Goal: Task Accomplishment & Management: Manage account settings

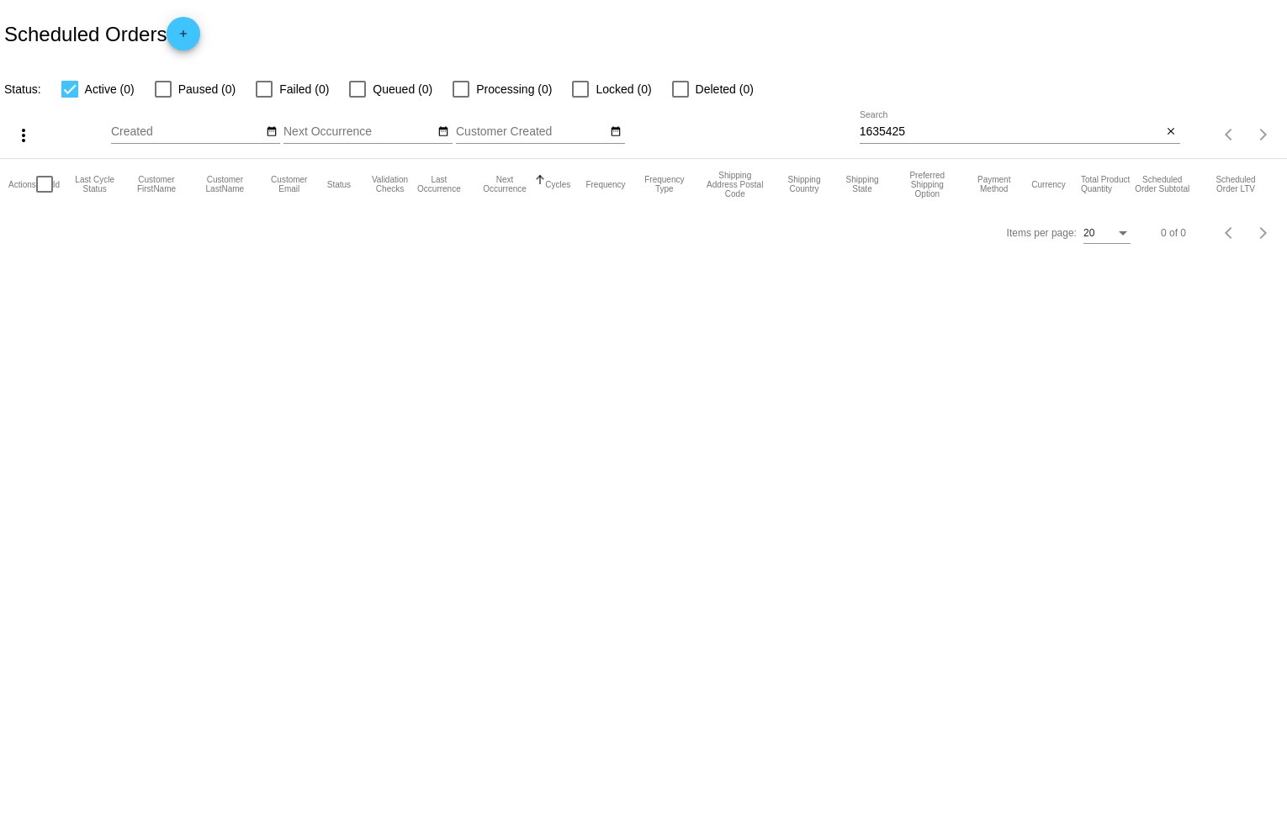
click at [259, 89] on div at bounding box center [264, 89] width 17 height 17
click at [263, 98] on input "Failed (0)" at bounding box center [263, 98] width 1 height 1
checkbox input "true"
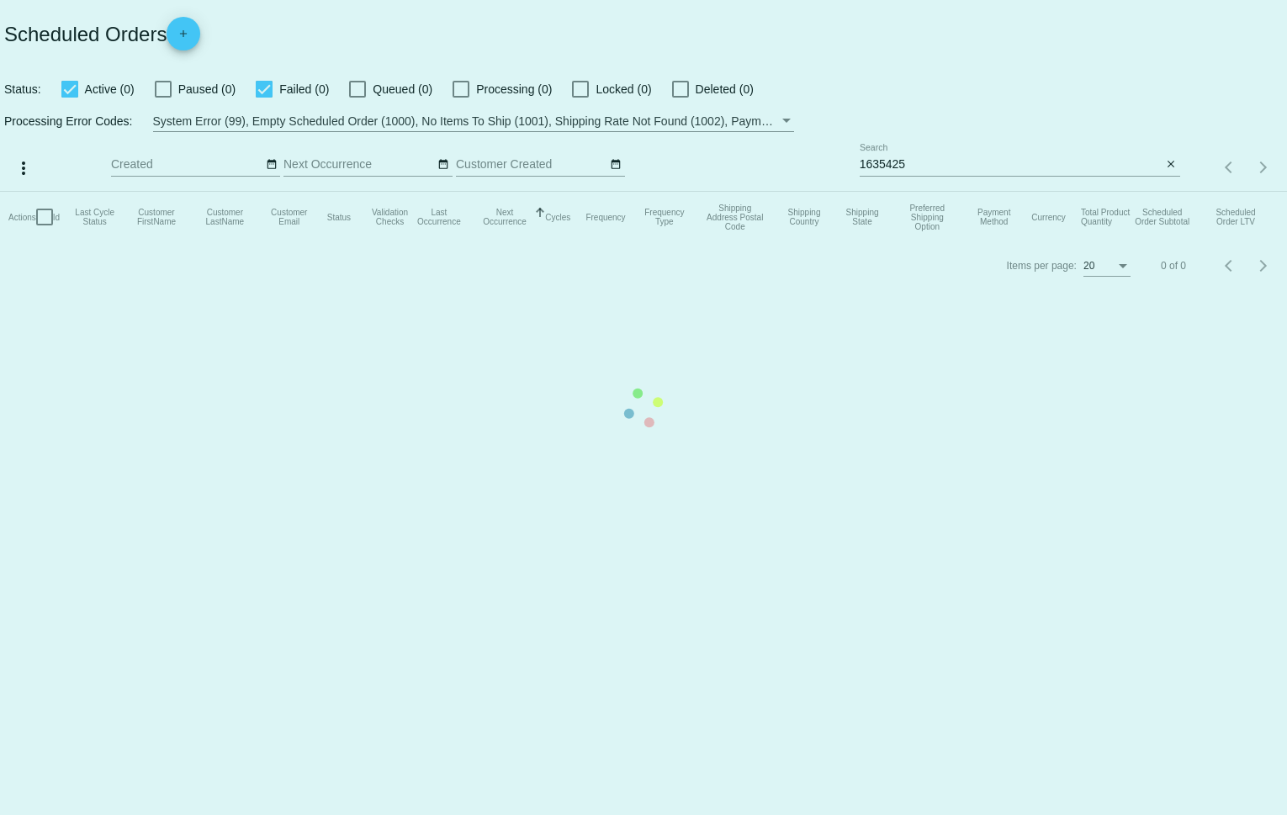
click at [71, 90] on div at bounding box center [69, 89] width 17 height 17
click at [70, 98] on input "Active (0)" at bounding box center [69, 98] width 1 height 1
checkbox input "false"
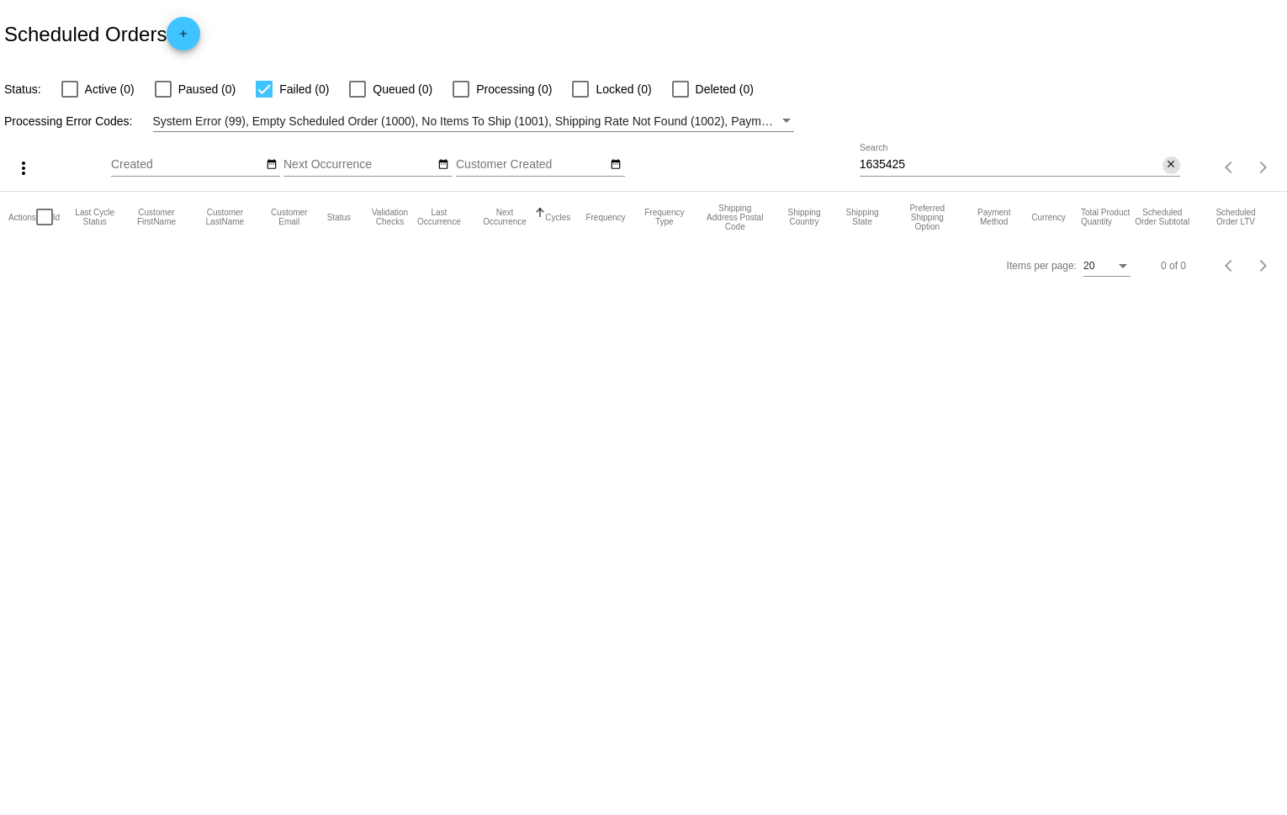
click at [1171, 167] on mat-icon "close" at bounding box center [1171, 164] width 12 height 13
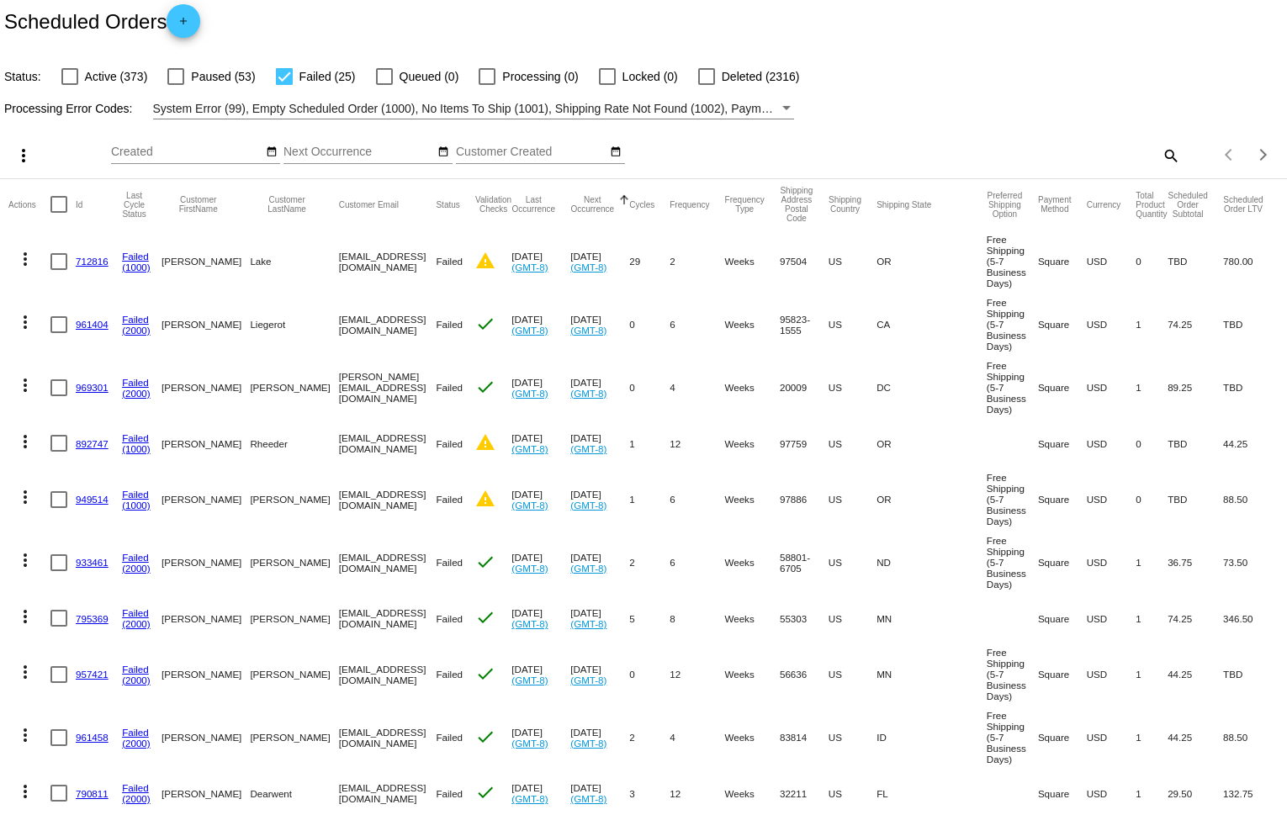
scroll to position [4, 0]
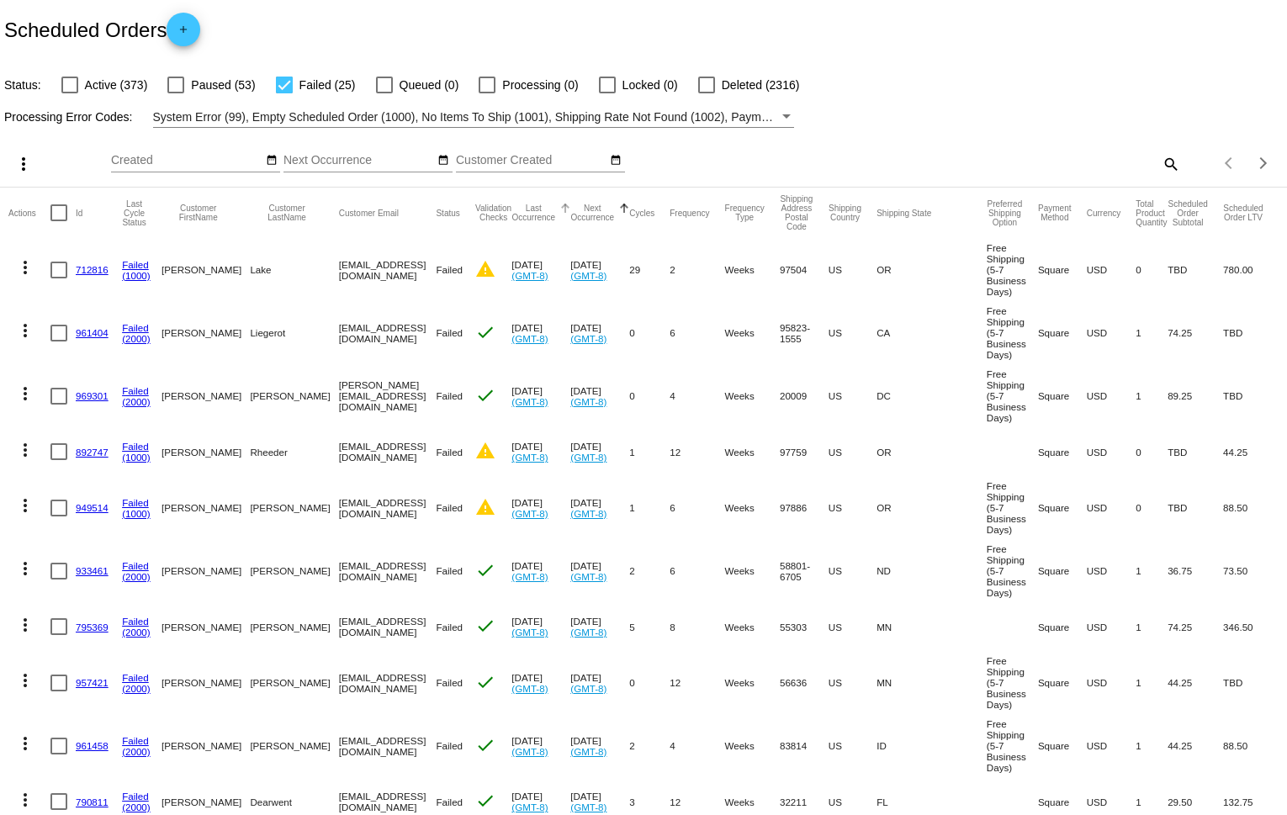
click at [535, 215] on button "Last Occurrence" at bounding box center [533, 213] width 44 height 19
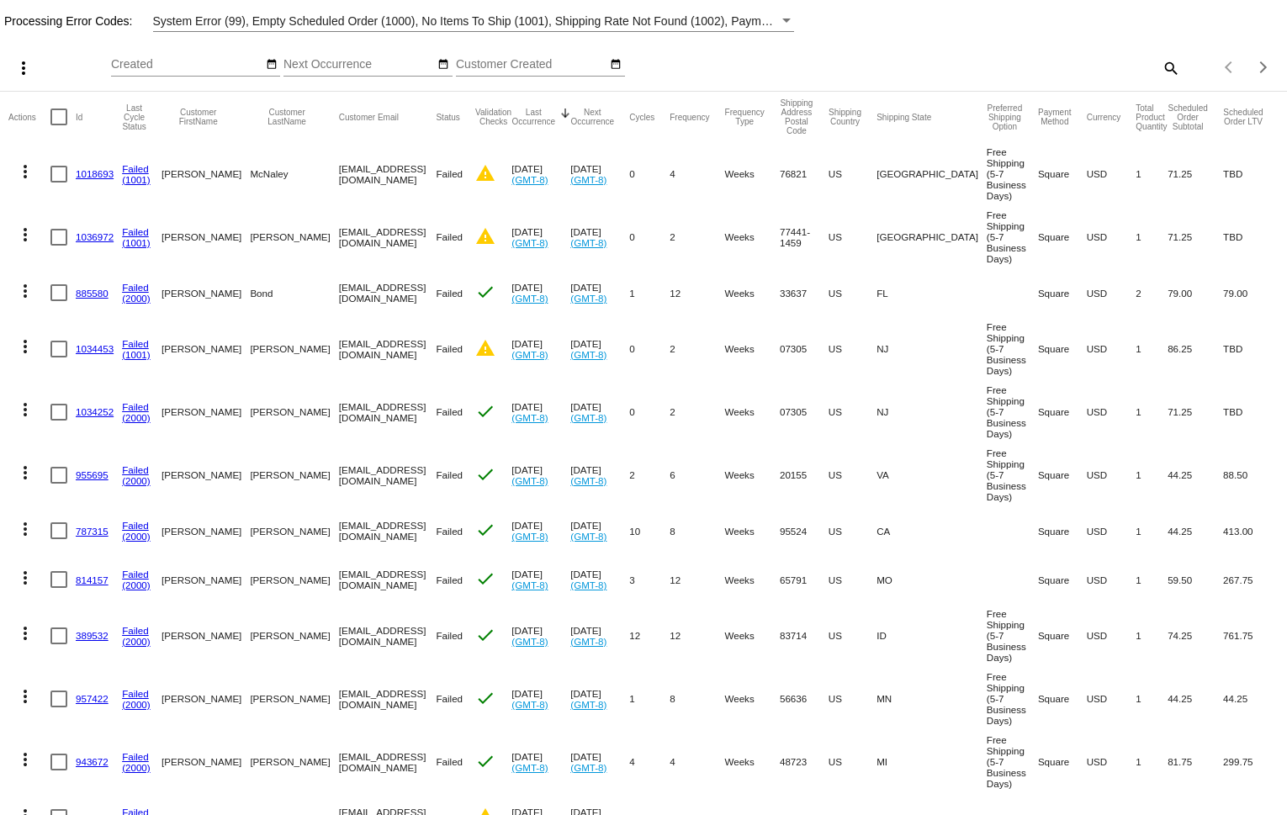
scroll to position [104, 0]
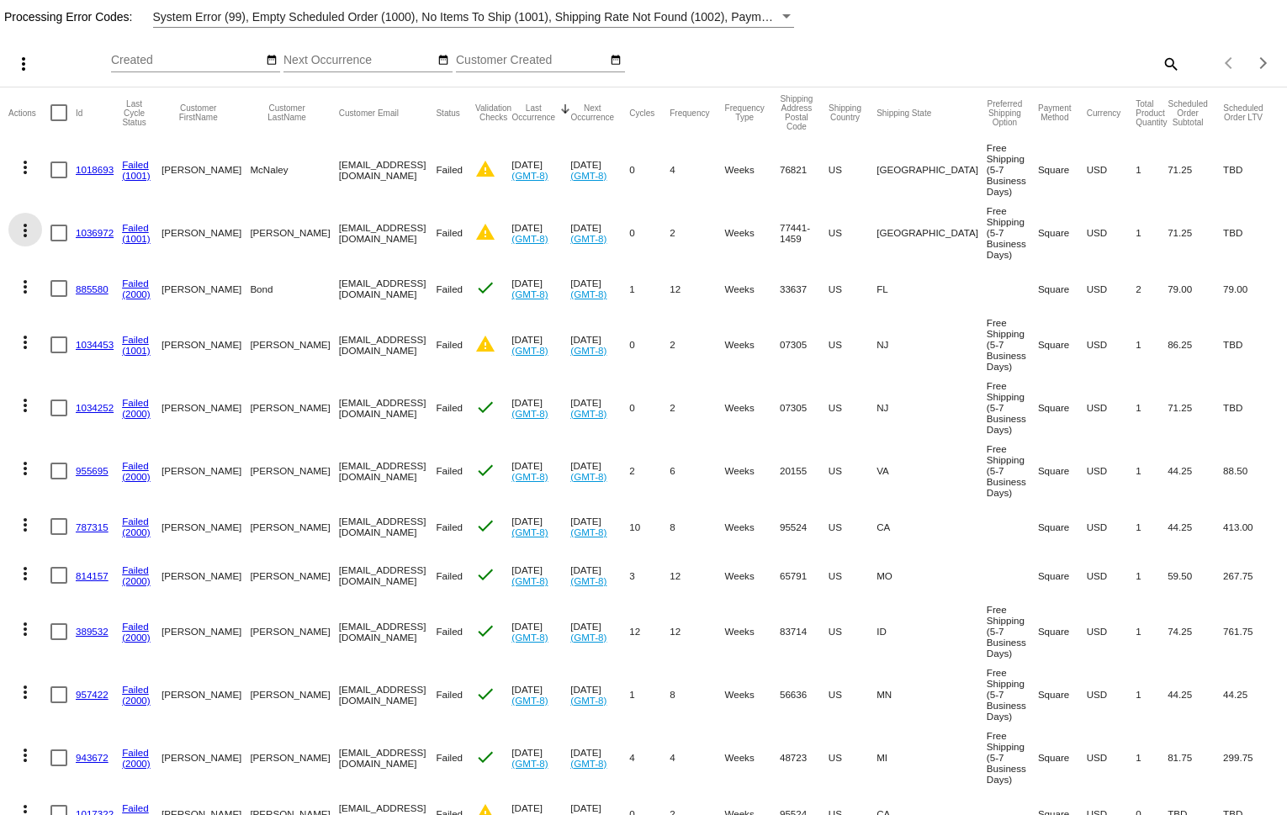
click at [29, 241] on mat-icon "more_vert" at bounding box center [25, 230] width 20 height 20
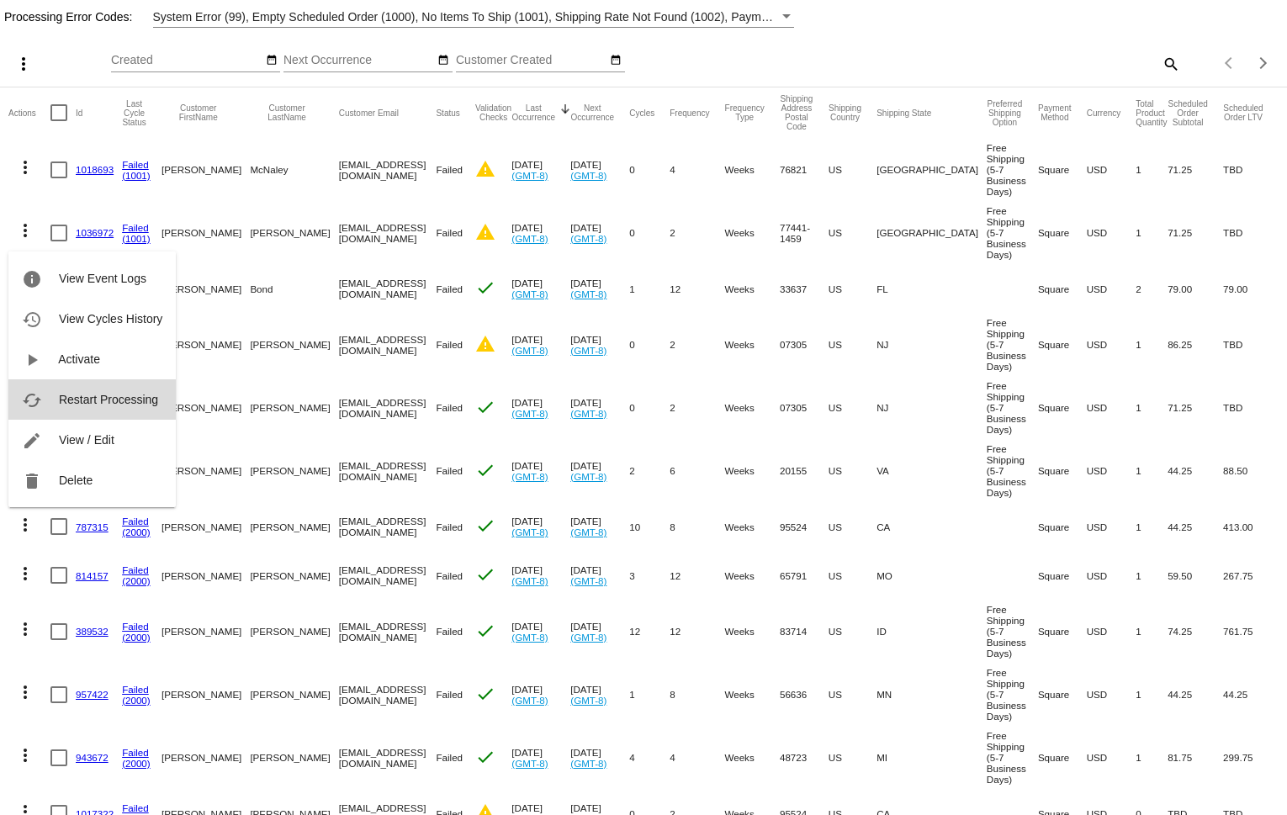
click at [91, 401] on span "Restart Processing" at bounding box center [108, 399] width 99 height 13
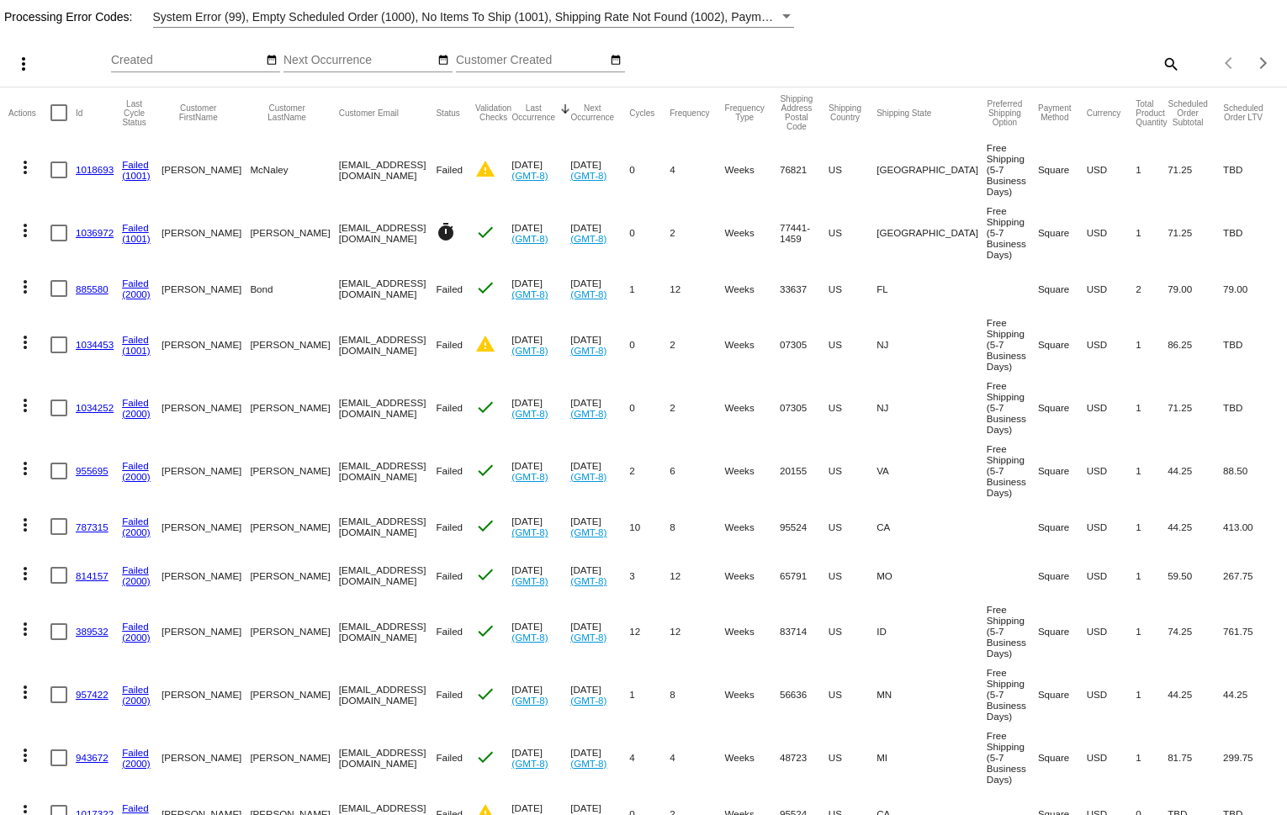
click at [30, 167] on mat-icon "more_vert" at bounding box center [25, 167] width 20 height 20
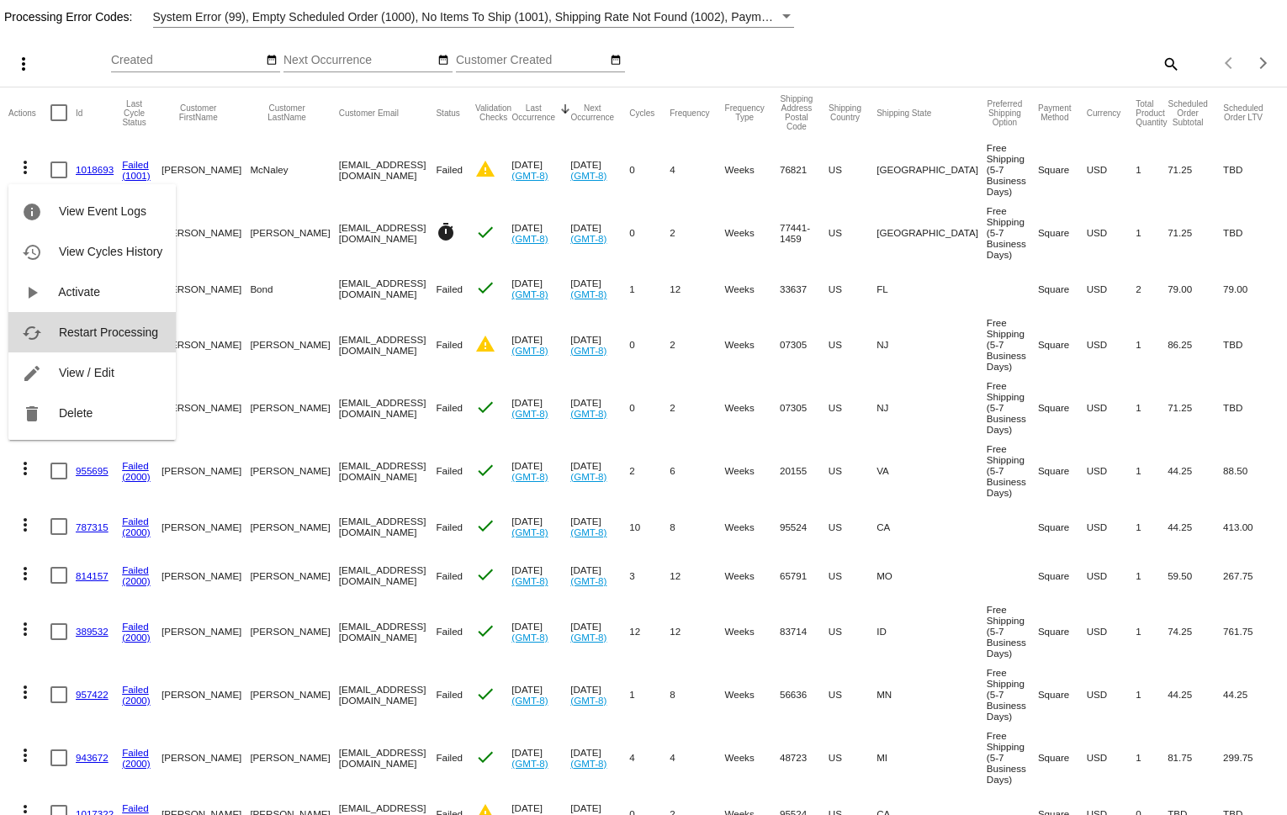
click at [82, 338] on span "Restart Processing" at bounding box center [108, 331] width 99 height 13
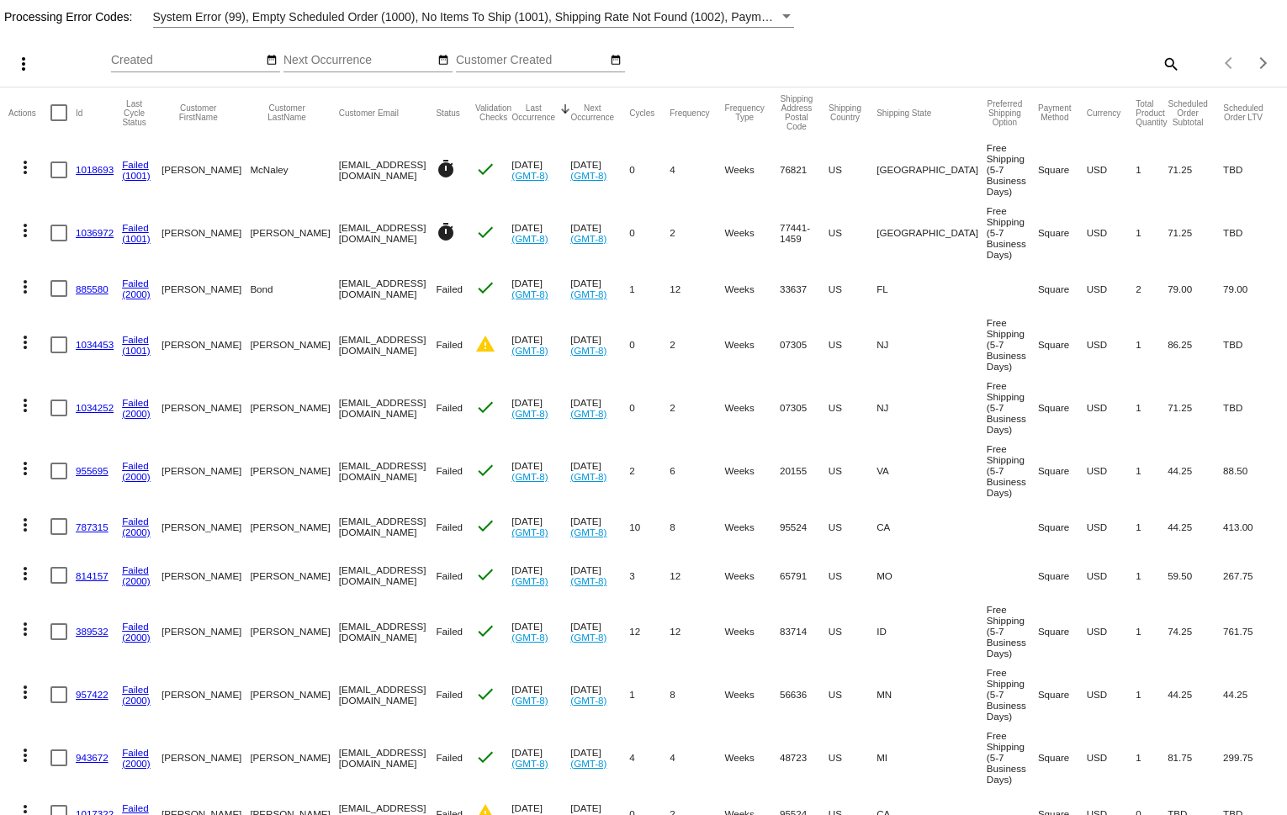
click at [99, 350] on link "1034453" at bounding box center [95, 344] width 38 height 11
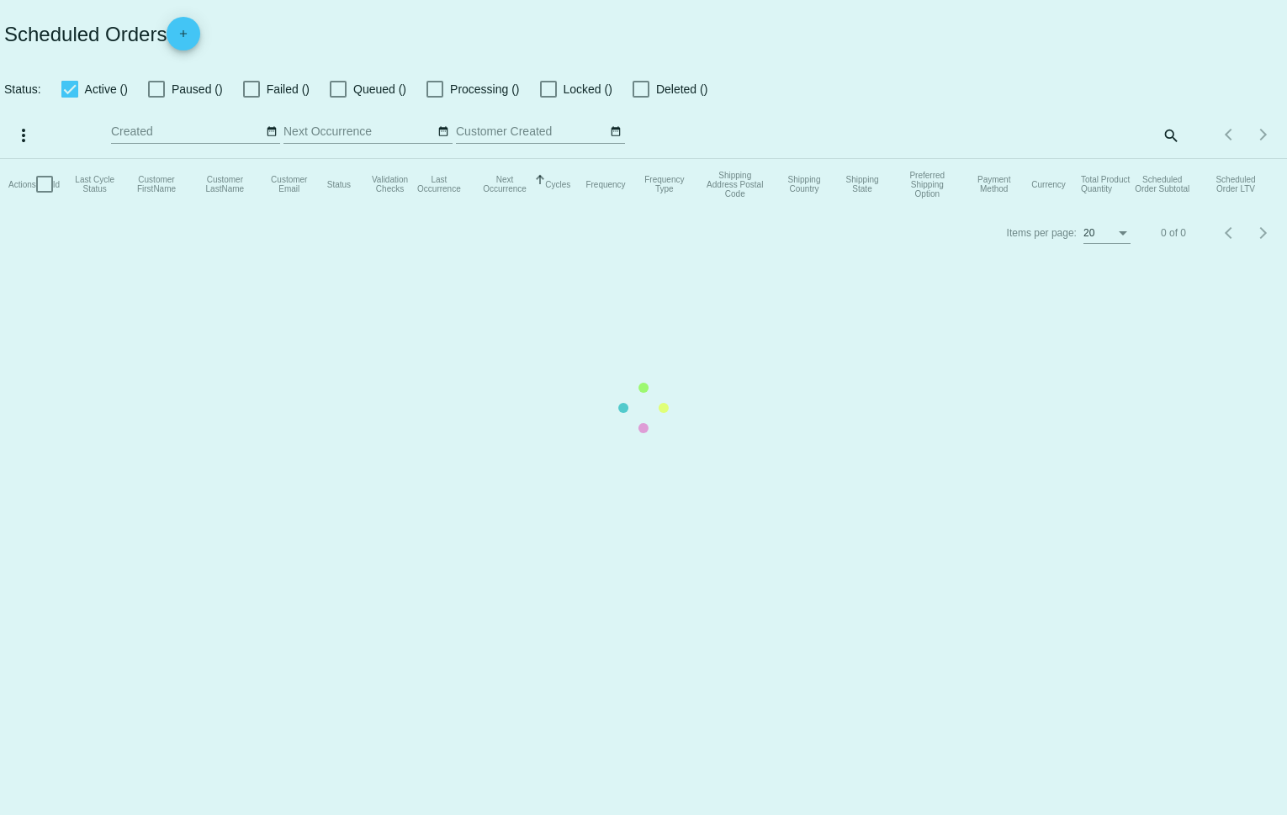
checkbox input "false"
checkbox input "true"
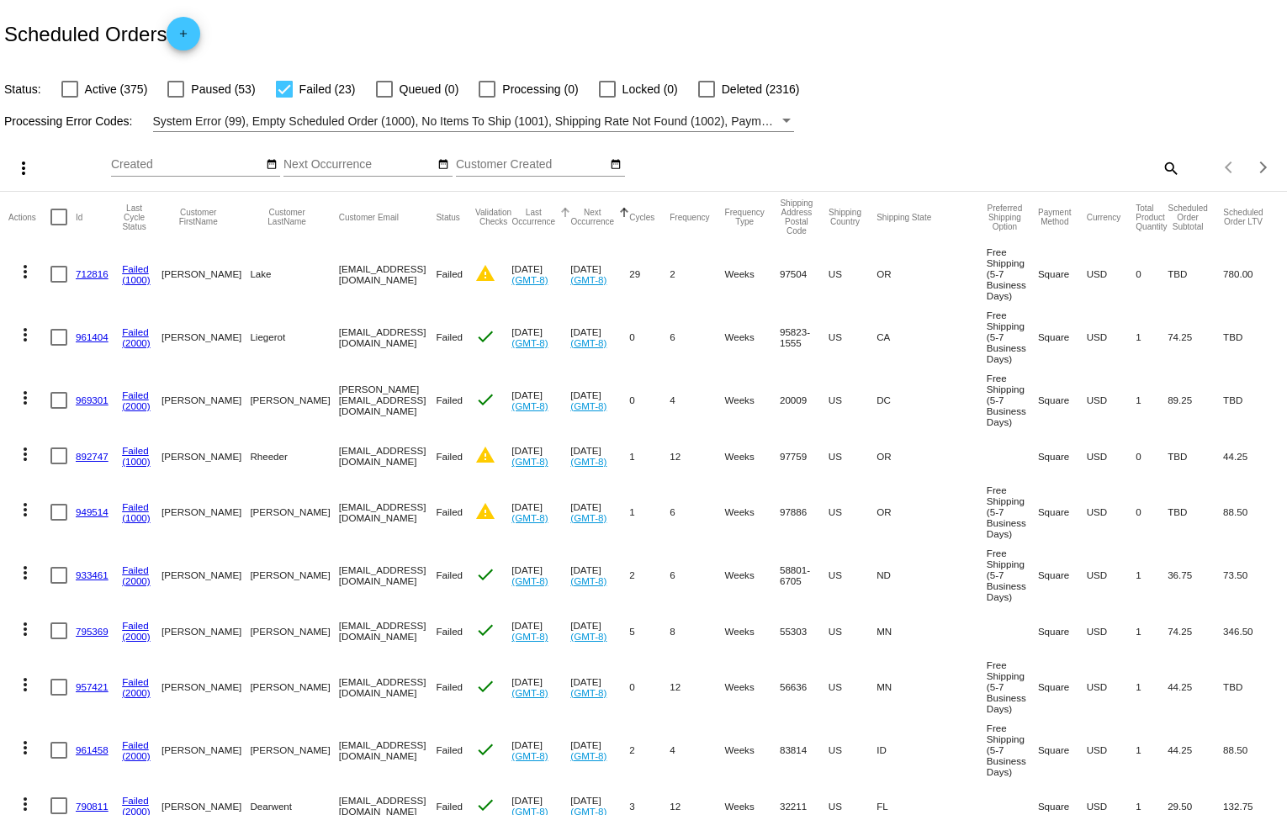
click at [550, 216] on button "Last Occurrence" at bounding box center [533, 217] width 44 height 19
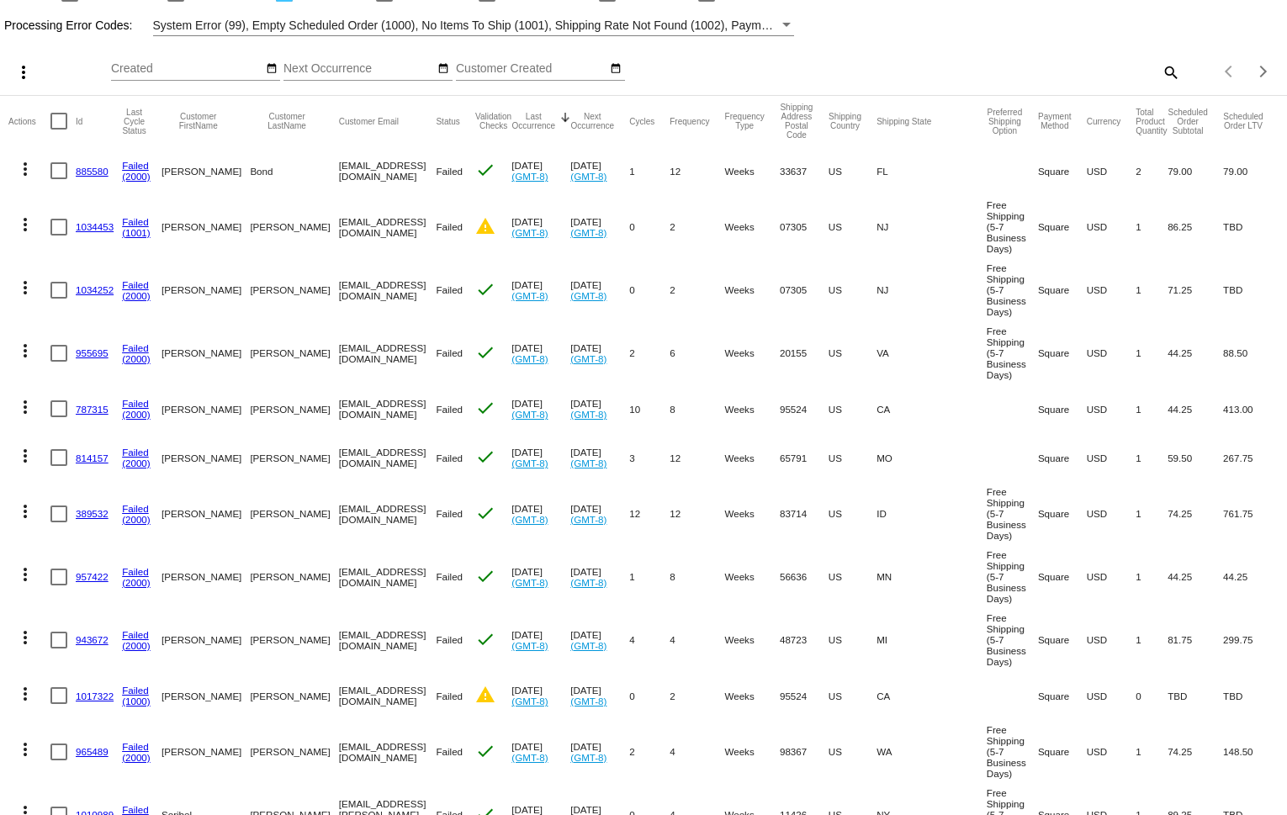
scroll to position [97, 0]
